Goal: Transaction & Acquisition: Obtain resource

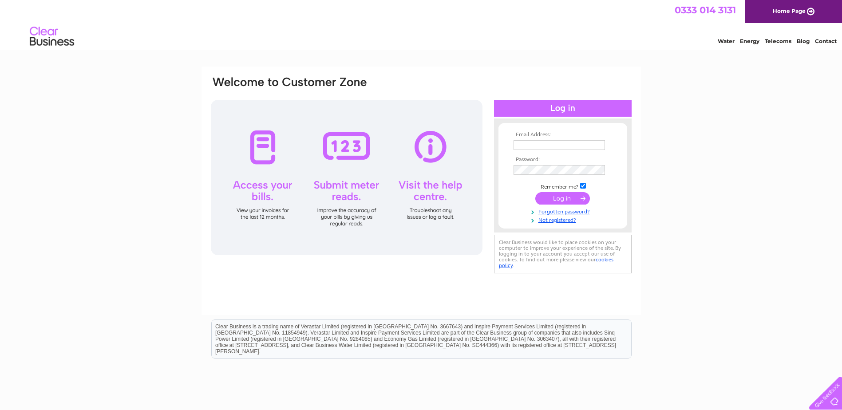
click at [563, 147] on input "text" at bounding box center [558, 145] width 91 height 10
type input "gb3-finance@ferring.com"
click at [562, 198] on input "submit" at bounding box center [562, 198] width 55 height 12
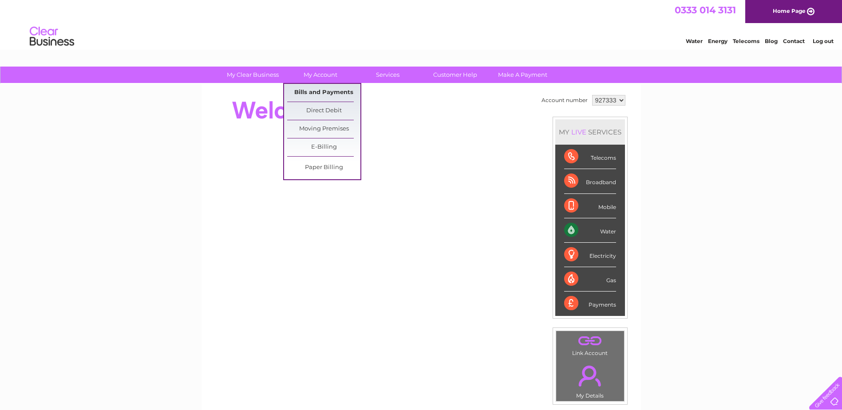
click at [318, 87] on link "Bills and Payments" at bounding box center [323, 93] width 73 height 18
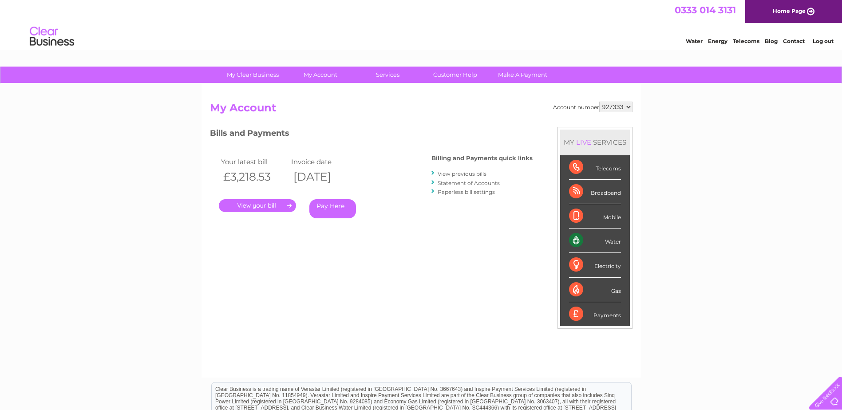
click at [272, 204] on link "." at bounding box center [257, 205] width 77 height 13
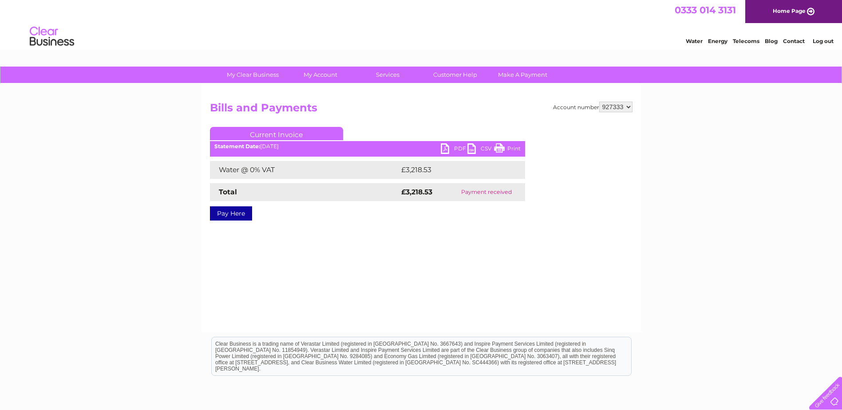
click at [455, 151] on link "PDF" at bounding box center [454, 149] width 27 height 13
click at [449, 147] on link "PDF" at bounding box center [454, 149] width 27 height 13
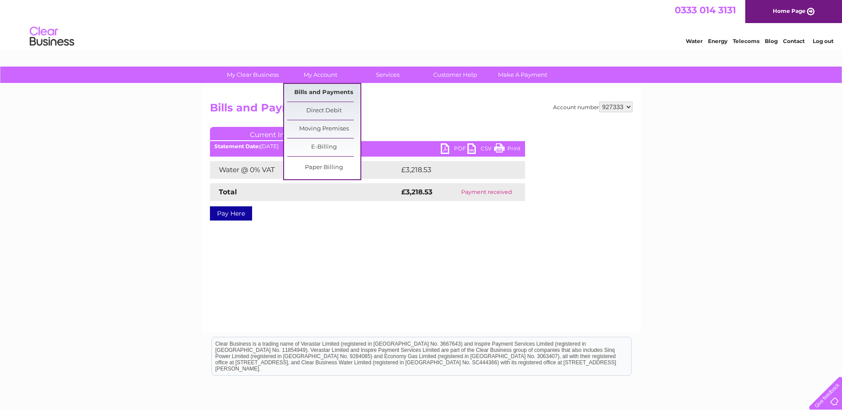
click at [327, 88] on link "Bills and Payments" at bounding box center [323, 93] width 73 height 18
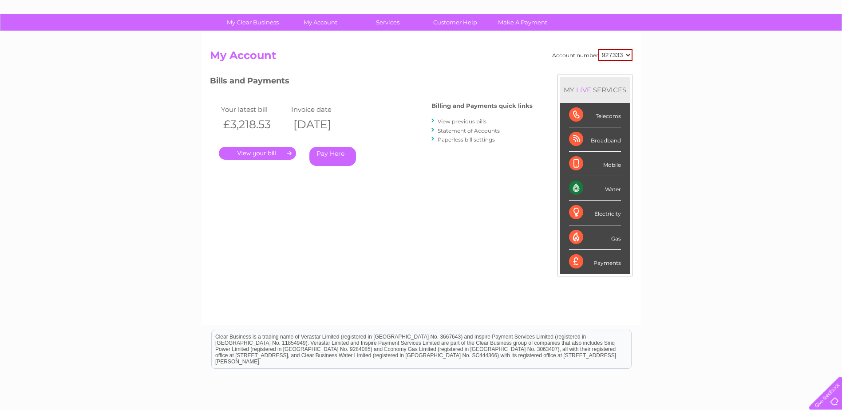
scroll to position [89, 0]
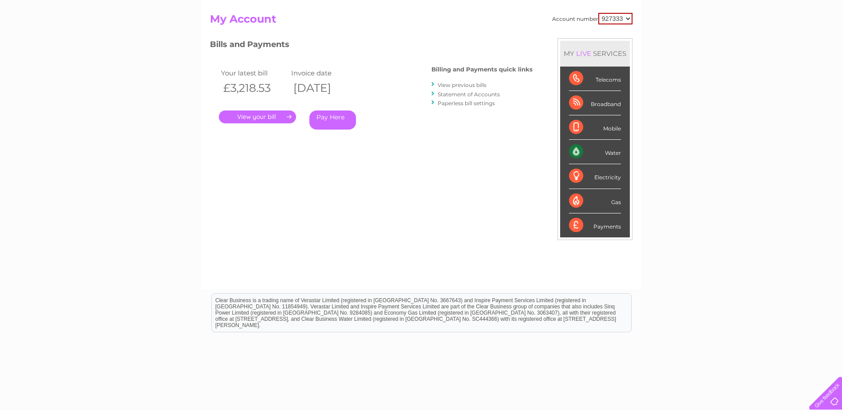
click at [477, 84] on link "View previous bills" at bounding box center [461, 85] width 49 height 7
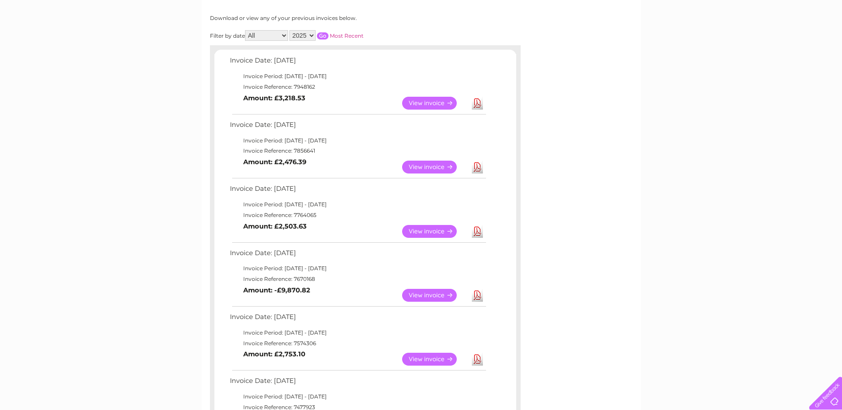
scroll to position [133, 0]
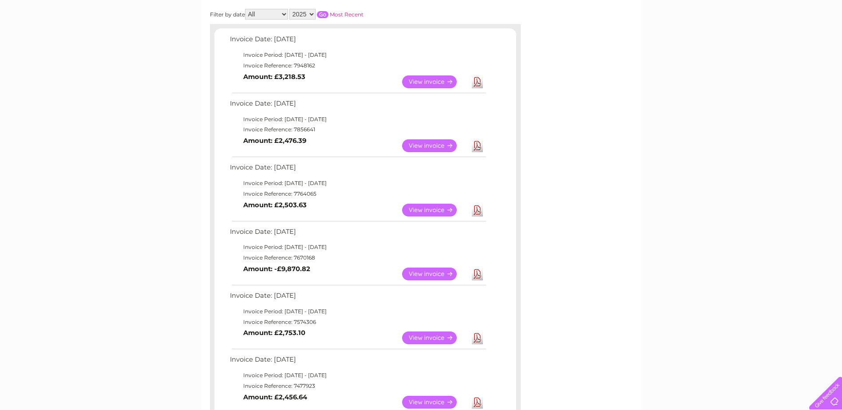
click at [418, 277] on link "View" at bounding box center [434, 274] width 65 height 13
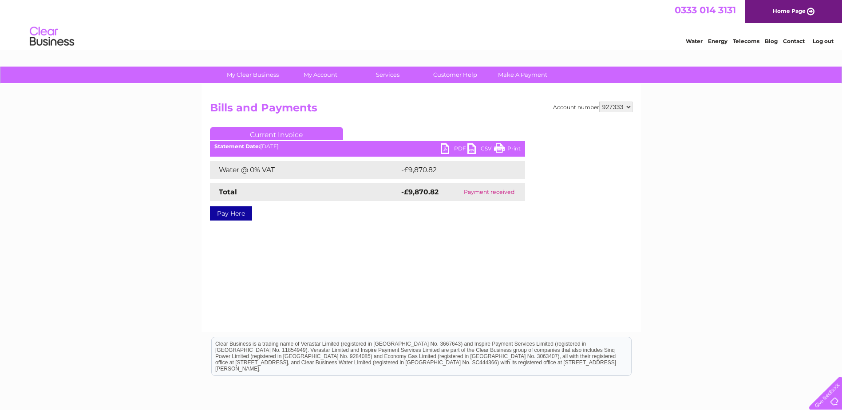
click at [453, 148] on link "PDF" at bounding box center [454, 149] width 27 height 13
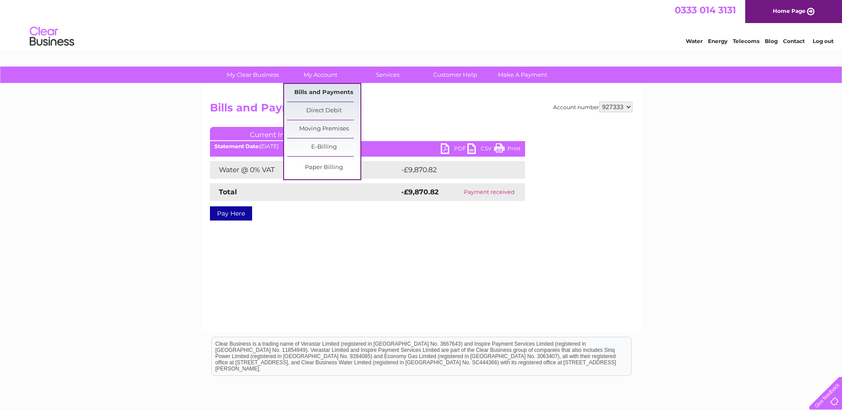
click at [339, 90] on link "Bills and Payments" at bounding box center [323, 93] width 73 height 18
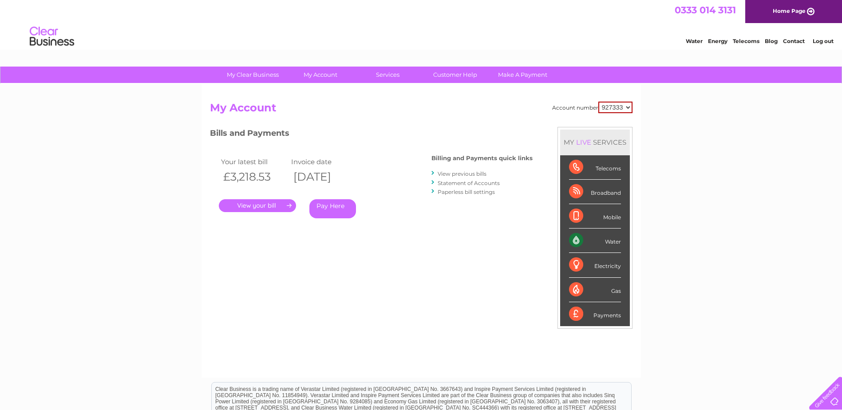
click at [477, 173] on link "View previous bills" at bounding box center [461, 173] width 49 height 7
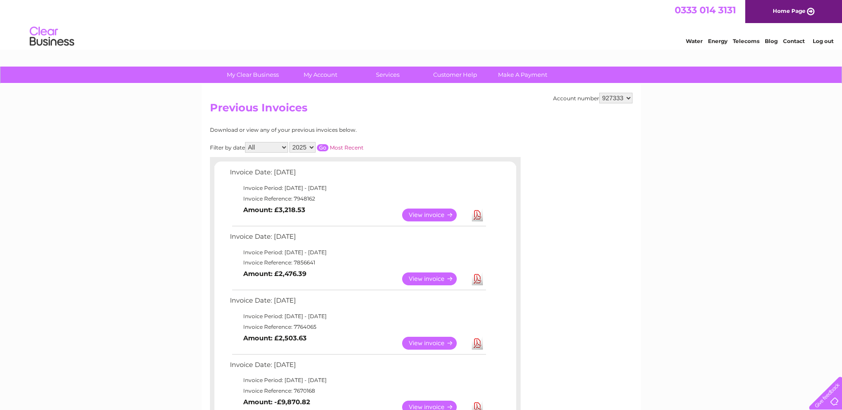
click at [439, 279] on link "View" at bounding box center [434, 278] width 65 height 13
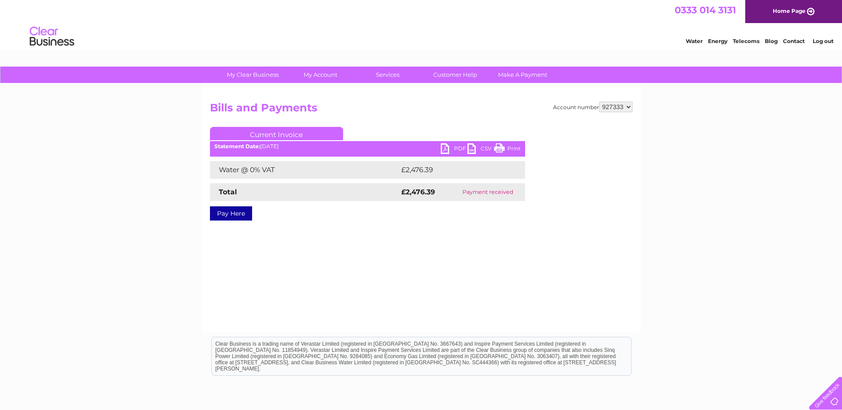
click at [454, 147] on link "PDF" at bounding box center [454, 149] width 27 height 13
